Goal: Download file/media

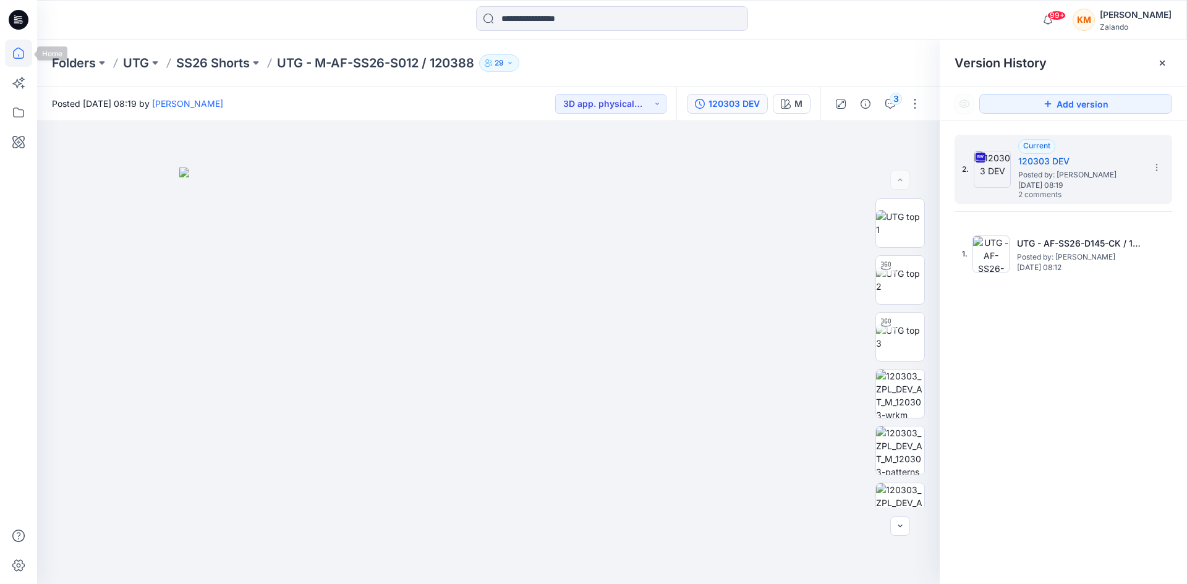
click at [20, 55] on icon at bounding box center [18, 53] width 27 height 27
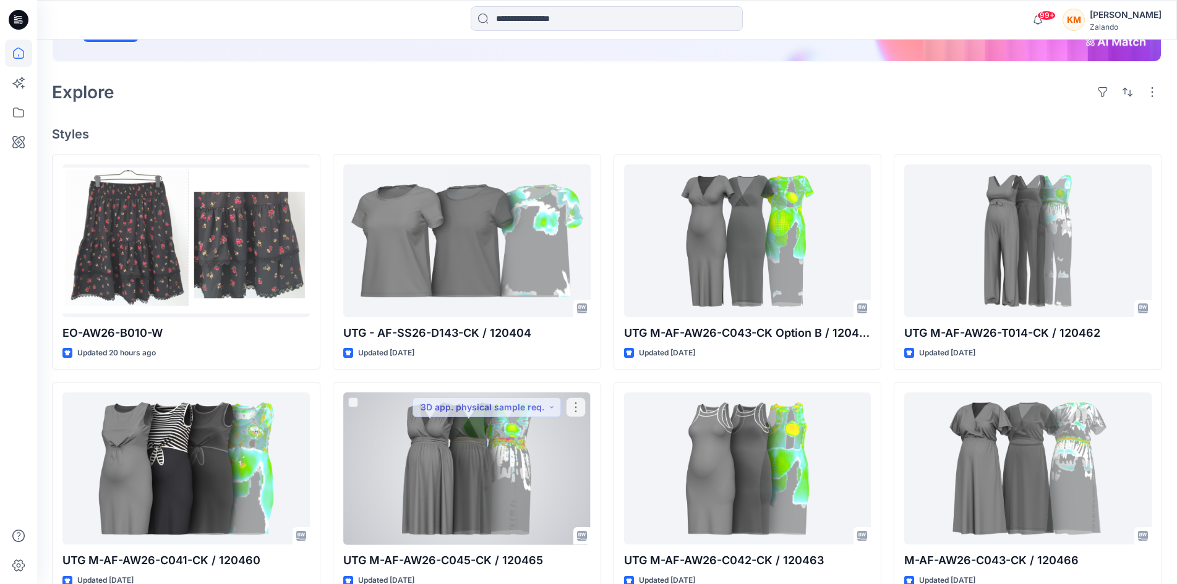
scroll to position [247, 0]
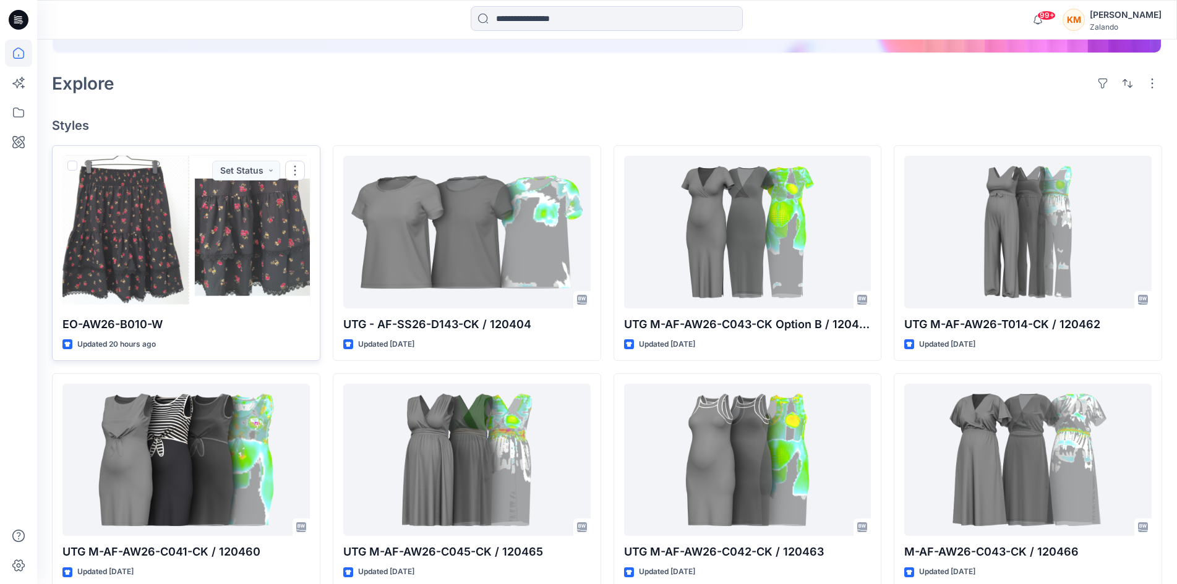
click at [226, 274] on div at bounding box center [185, 232] width 247 height 152
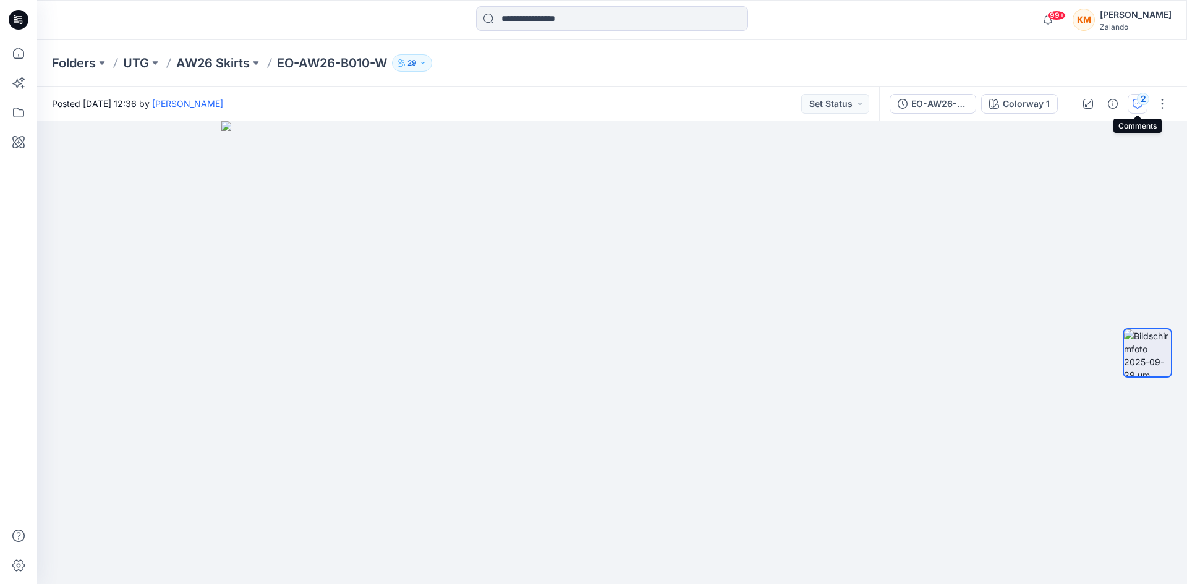
click at [1139, 100] on div "2" at bounding box center [1143, 99] width 12 height 12
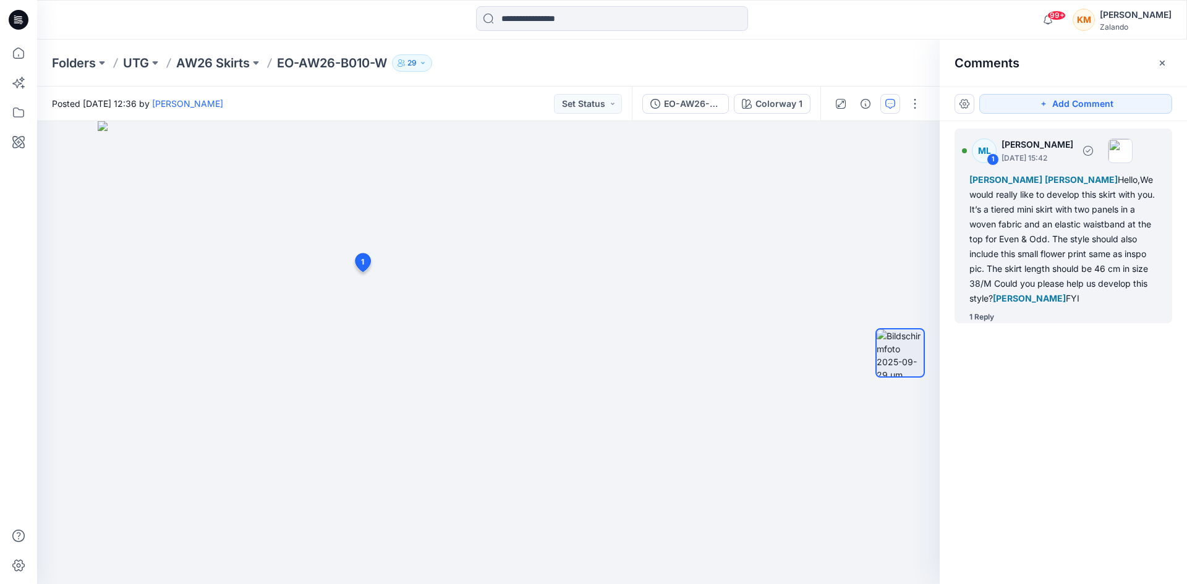
click at [975, 312] on div "1 Reply" at bounding box center [982, 317] width 25 height 12
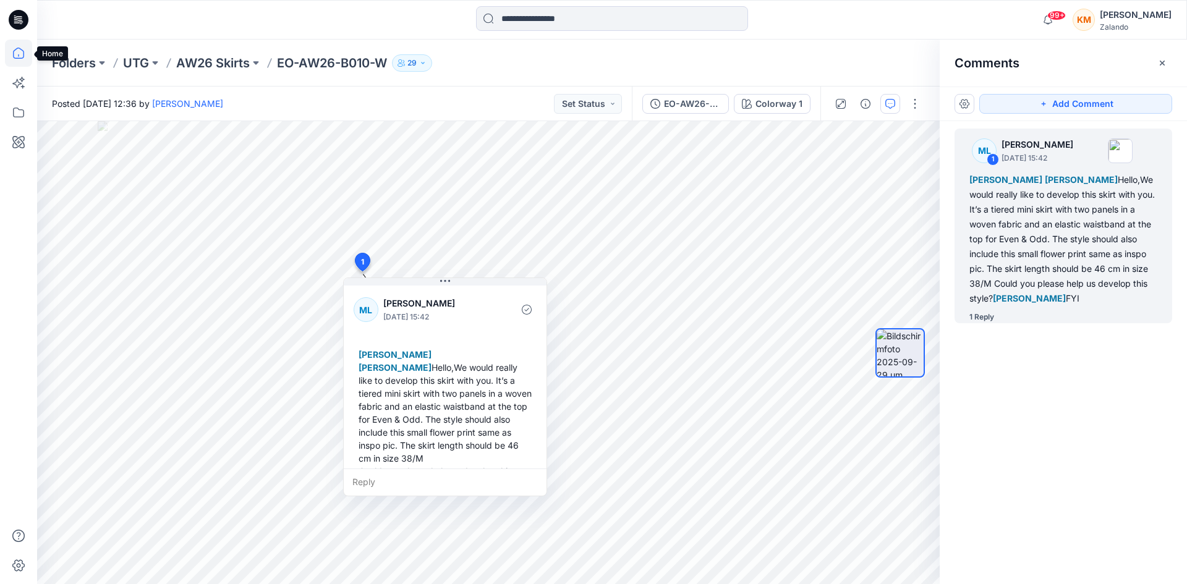
click at [19, 51] on icon at bounding box center [18, 53] width 27 height 27
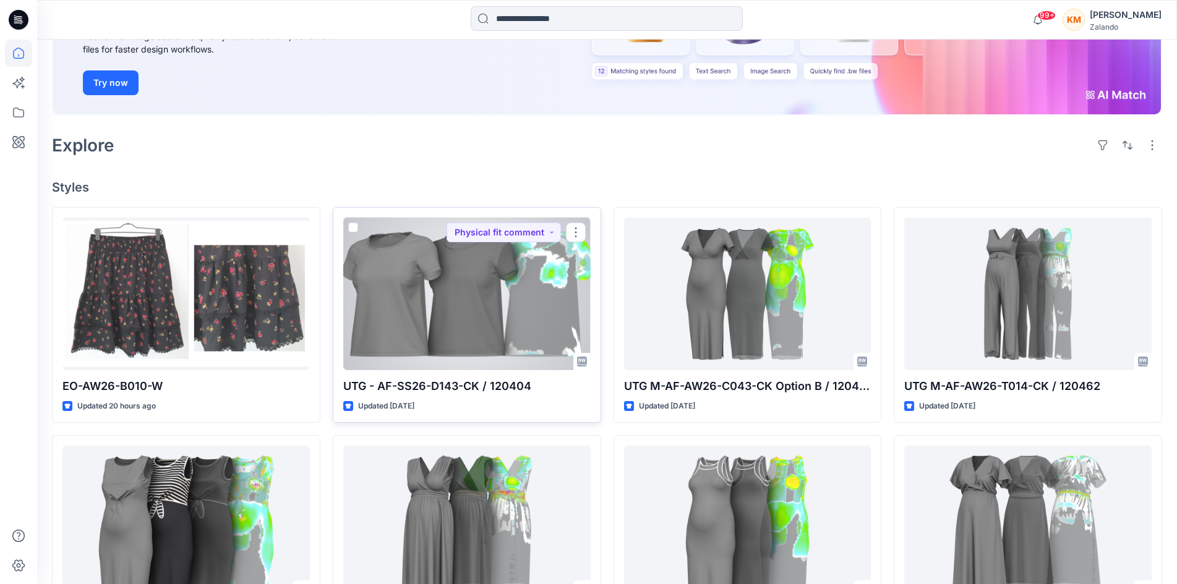
scroll to position [247, 0]
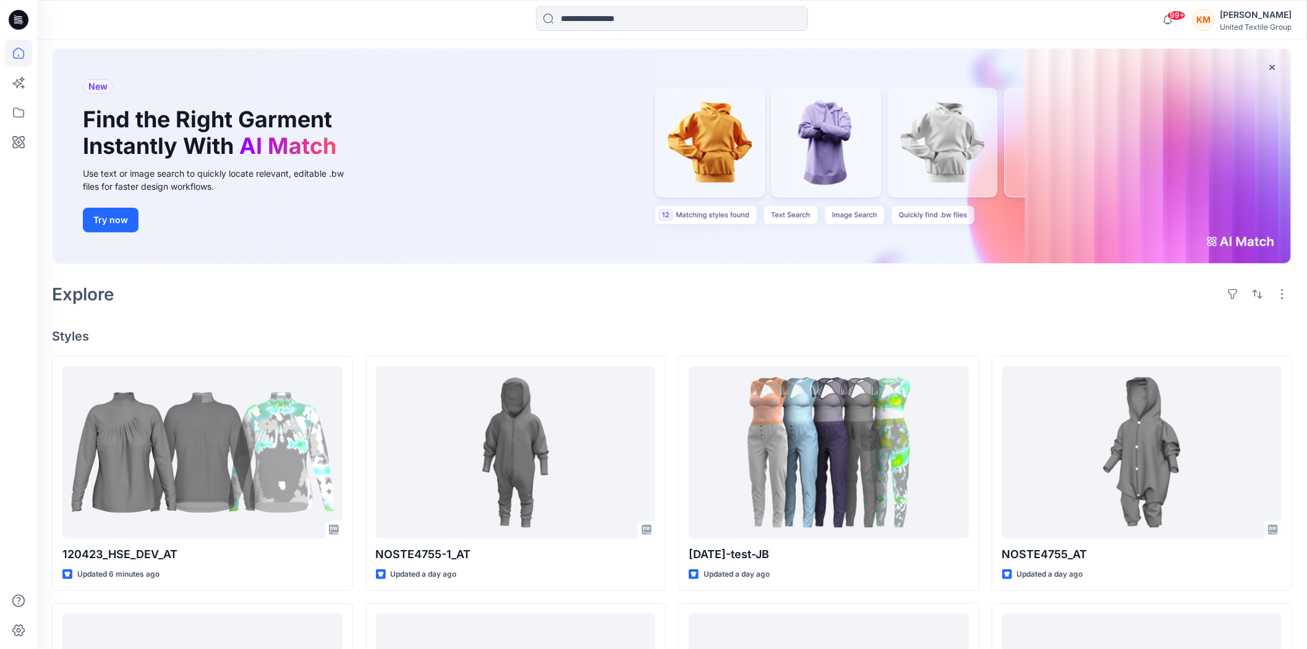
scroll to position [206, 0]
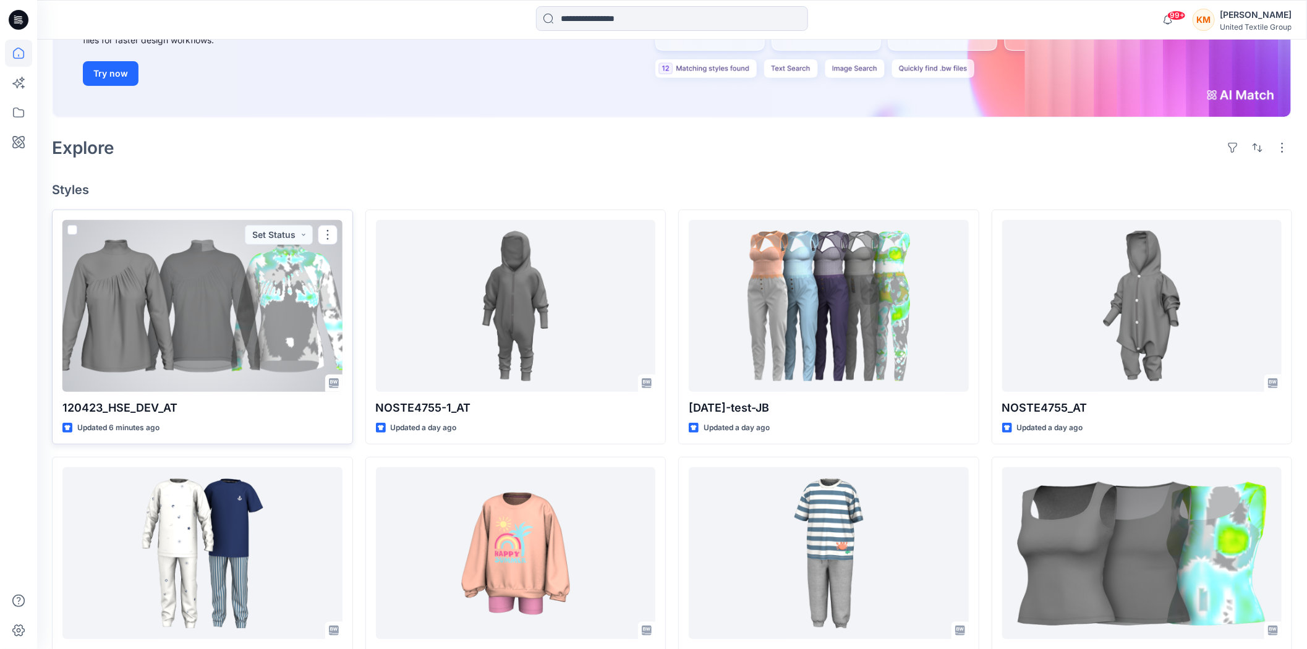
click at [247, 310] on div at bounding box center [202, 306] width 280 height 172
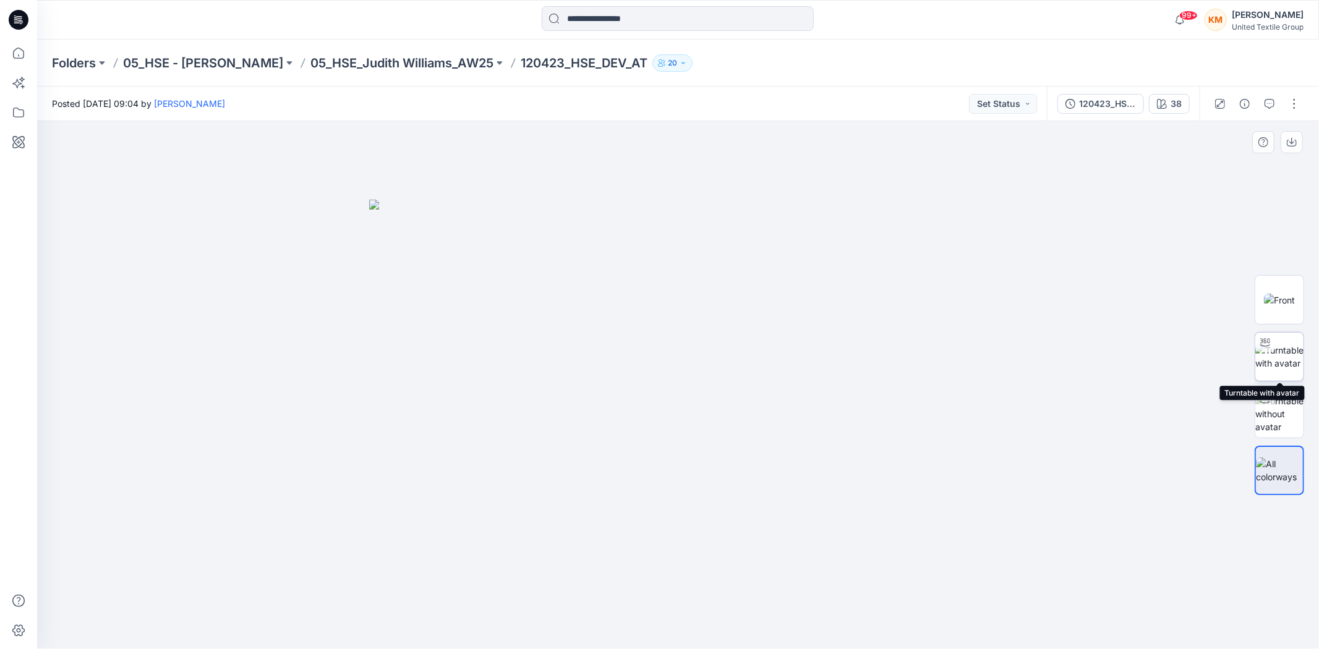
click at [1282, 357] on img at bounding box center [1279, 357] width 48 height 26
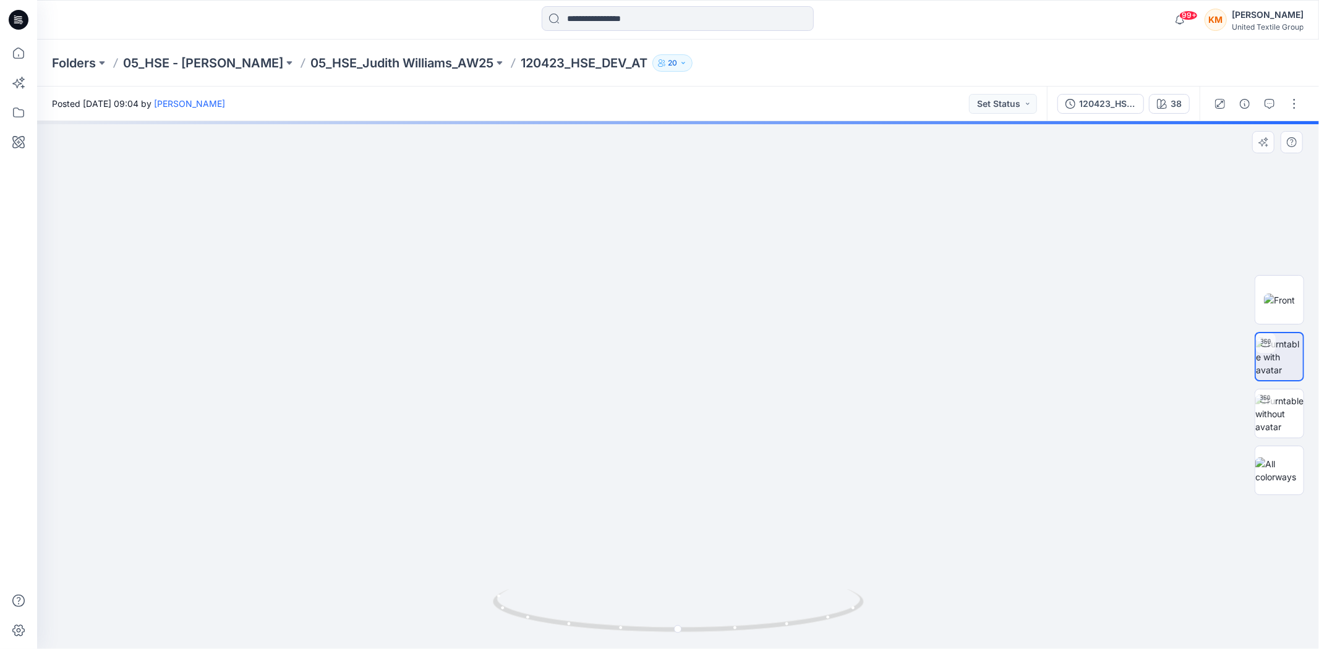
drag, startPoint x: 691, startPoint y: 195, endPoint x: 679, endPoint y: 425, distance: 230.4
click at [682, 514] on img at bounding box center [671, 353] width 1295 height 591
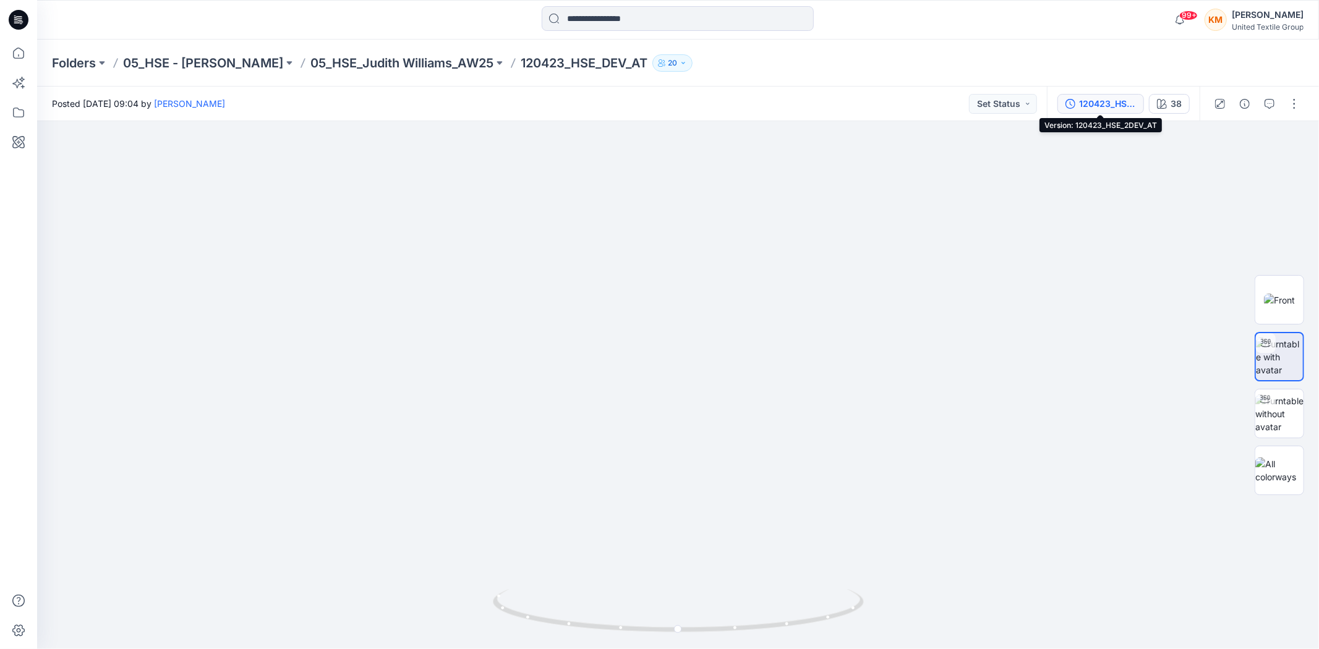
click at [1108, 103] on div "120423_HSE_2DEV_AT" at bounding box center [1107, 104] width 57 height 14
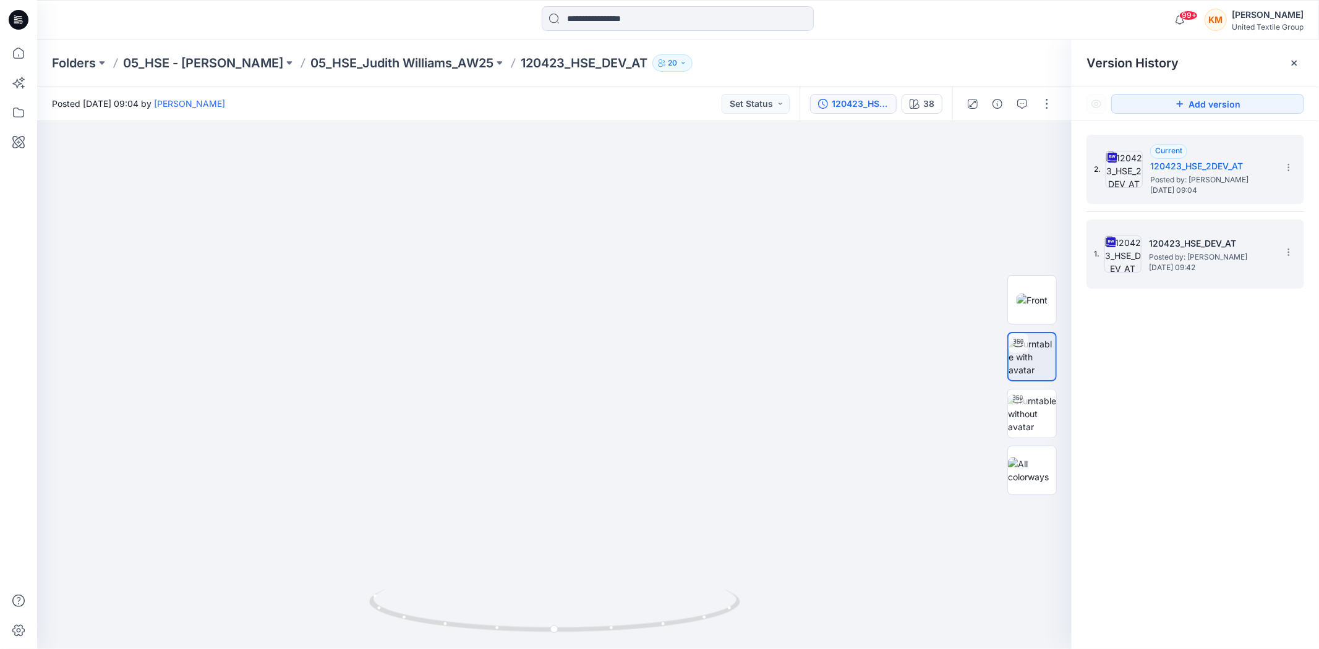
click at [1197, 252] on span "Posted by: Anastasija Trusakova" at bounding box center [1211, 257] width 124 height 12
click at [1203, 177] on span "Posted by: Anastasija Trusakova" at bounding box center [1212, 180] width 124 height 12
click at [1195, 257] on span "Posted by: Anastasija Trusakova" at bounding box center [1211, 257] width 124 height 12
click at [1291, 158] on section at bounding box center [1288, 167] width 20 height 20
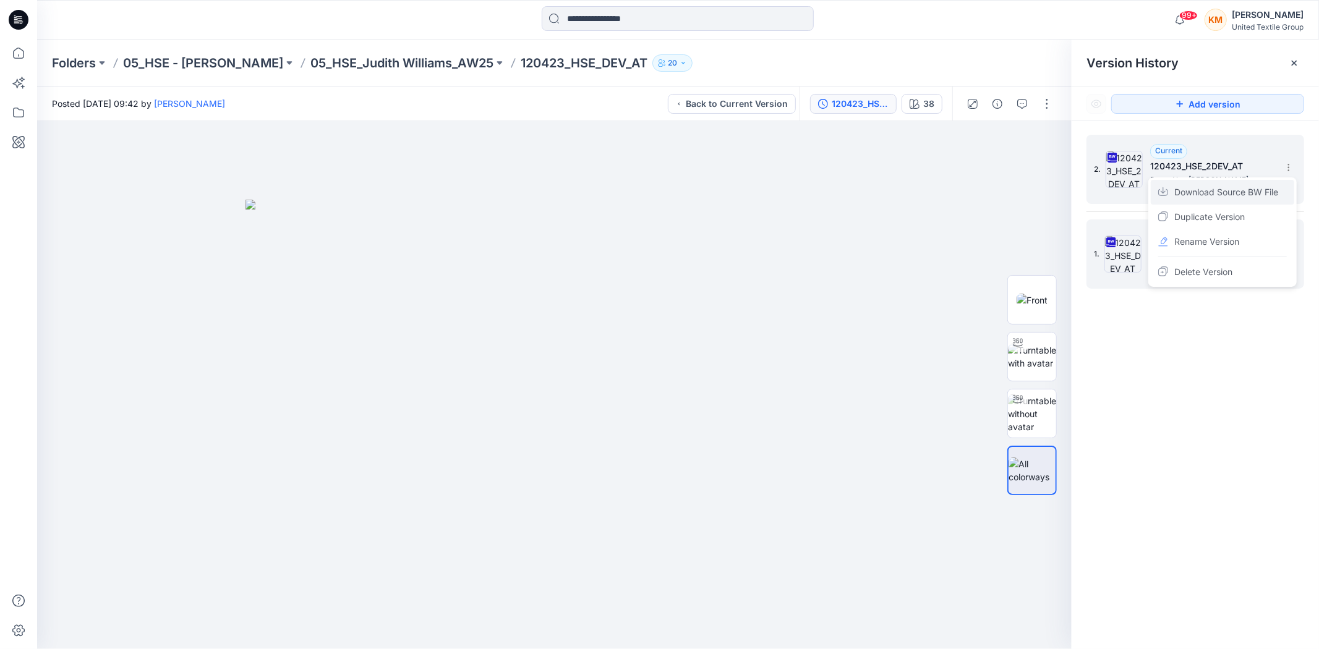
click at [1252, 193] on span "Download Source BW File" at bounding box center [1226, 192] width 104 height 15
click at [1292, 249] on icon at bounding box center [1289, 252] width 10 height 10
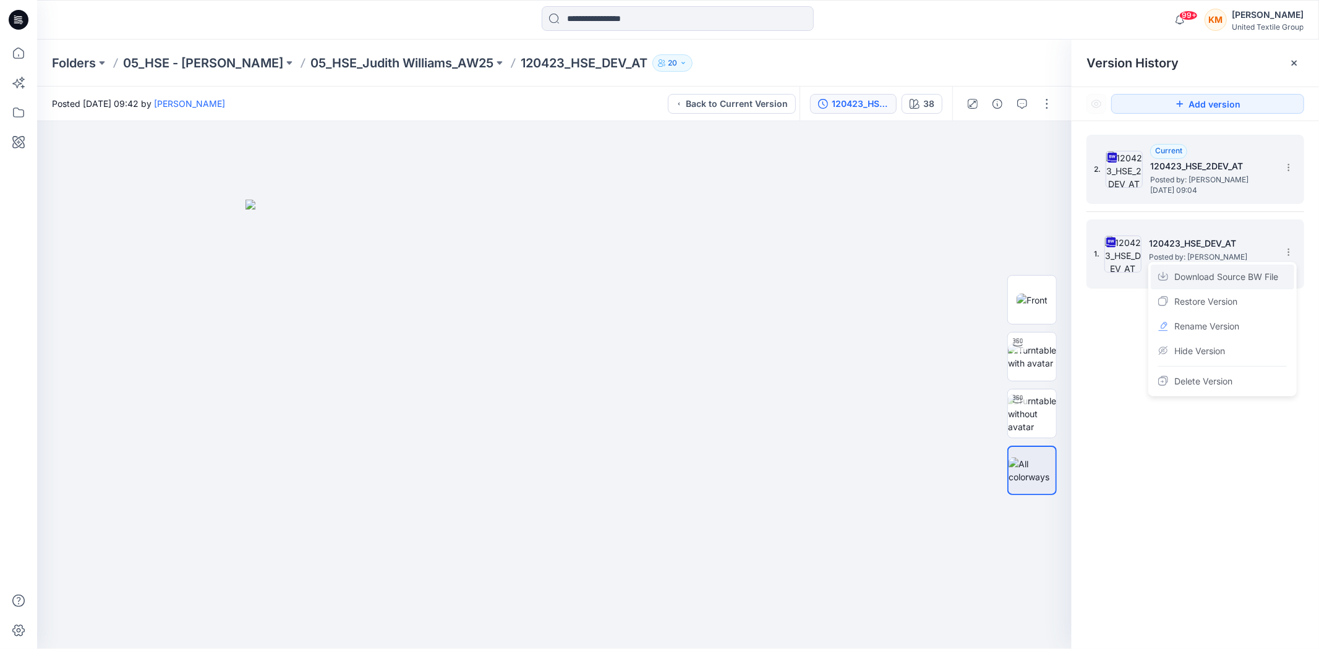
click at [1257, 275] on span "Download Source BW File" at bounding box center [1226, 277] width 104 height 15
